Goal: Book appointment/travel/reservation

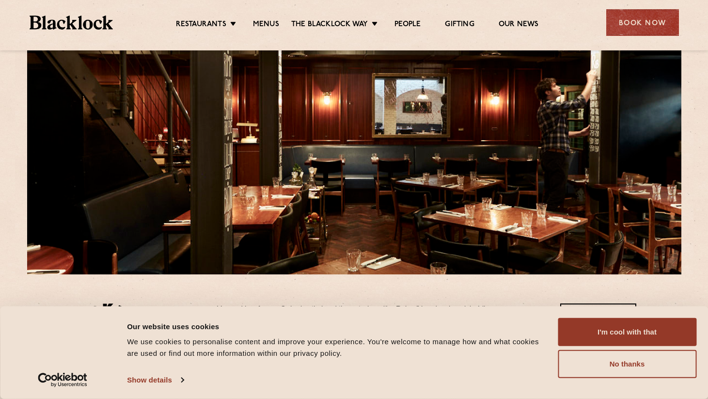
scroll to position [84, 0]
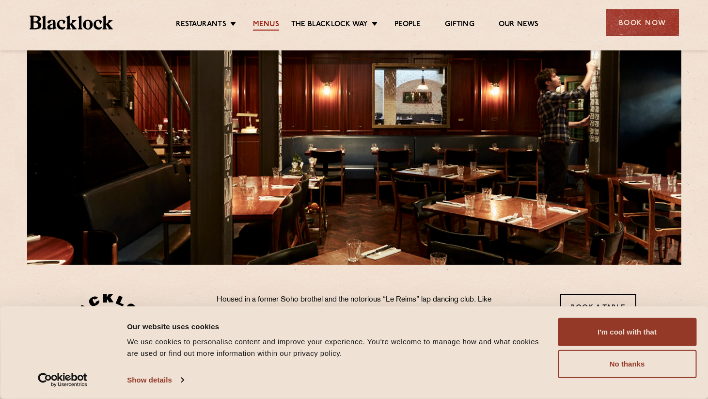
click at [255, 22] on link "Menus" at bounding box center [266, 25] width 26 height 11
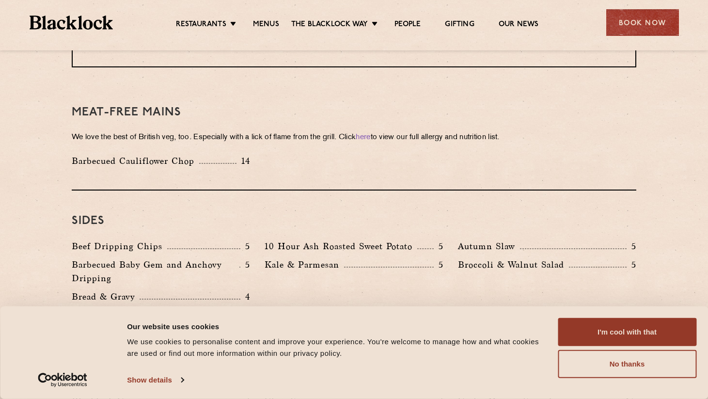
scroll to position [1422, 0]
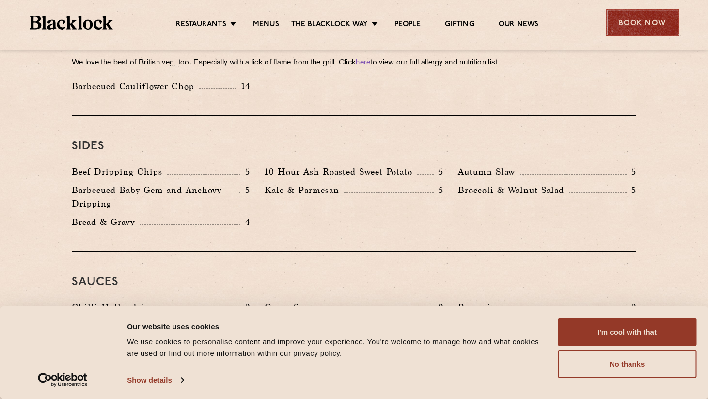
click at [637, 25] on div "Book Now" at bounding box center [642, 22] width 73 height 27
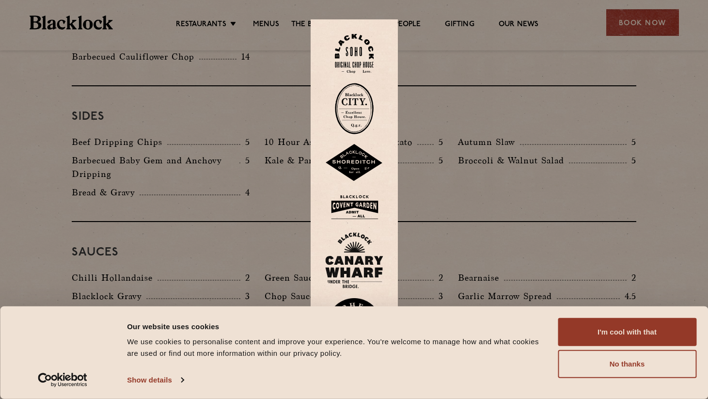
scroll to position [1453, 0]
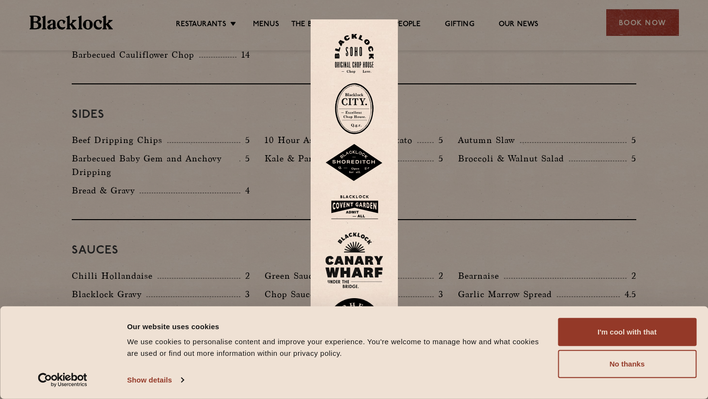
click at [354, 50] on img at bounding box center [354, 53] width 39 height 39
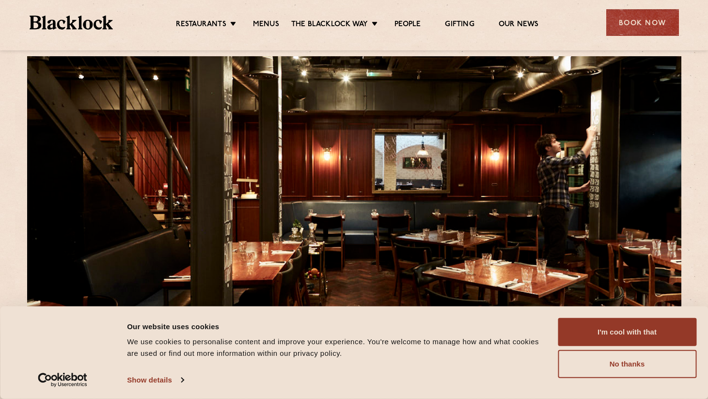
scroll to position [20, 0]
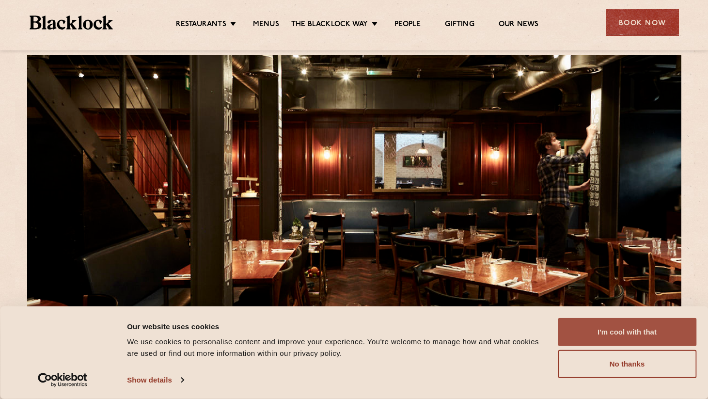
click at [597, 330] on button "I'm cool with that" at bounding box center [627, 332] width 139 height 28
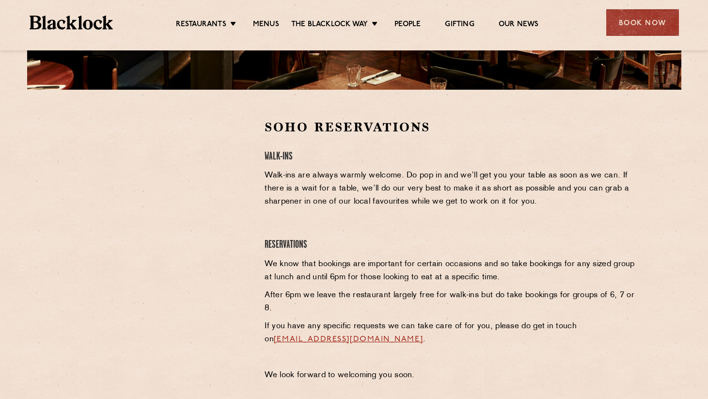
scroll to position [326, 0]
